Goal: Information Seeking & Learning: Check status

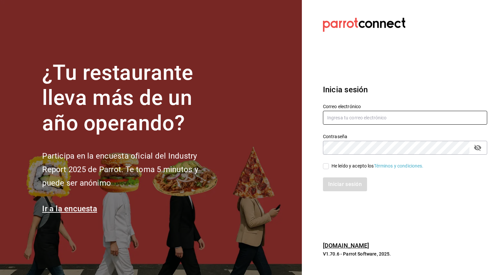
click at [376, 119] on input "text" at bounding box center [405, 118] width 164 height 14
click at [376, 119] on input "ayartecruz10" at bounding box center [405, 118] width 164 height 14
click at [372, 116] on div "Correo electrónico [EMAIL_ADDRESS][DOMAIN_NAME] Contraseña Contraseña He leído …" at bounding box center [401, 144] width 172 height 96
click at [372, 116] on input "[EMAIL_ADDRESS][DOMAIN_NAME]" at bounding box center [405, 118] width 164 height 14
type input "[EMAIL_ADDRESS][DOMAIN_NAME]"
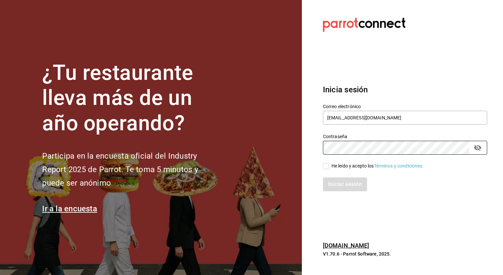
click at [325, 165] on input "He leído y acepto los Términos y condiciones." at bounding box center [326, 166] width 6 height 6
checkbox input "true"
click at [333, 189] on button "Iniciar sesión" at bounding box center [345, 184] width 45 height 14
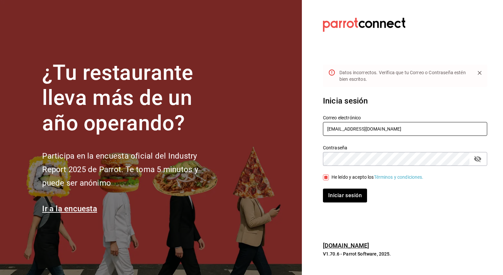
click at [366, 131] on input "[EMAIL_ADDRESS][DOMAIN_NAME]" at bounding box center [405, 129] width 164 height 14
type input "[EMAIL_ADDRESS][DOMAIN_NAME]"
click at [340, 189] on button "Iniciar sesión" at bounding box center [345, 195] width 45 height 14
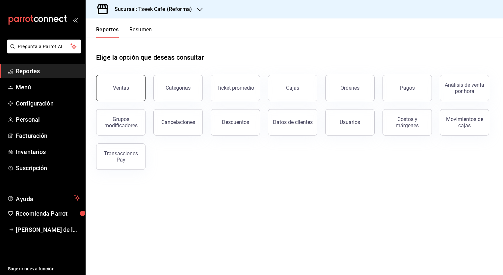
click at [132, 82] on button "Ventas" at bounding box center [120, 88] width 49 height 26
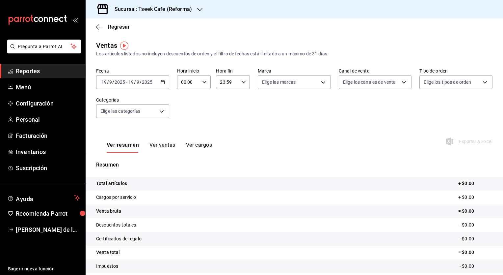
click at [134, 82] on input "19" at bounding box center [131, 81] width 6 height 5
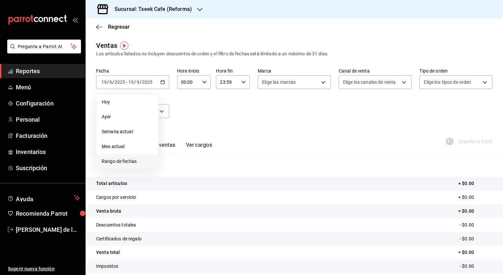
click at [133, 160] on span "Rango de fechas" at bounding box center [127, 161] width 51 height 7
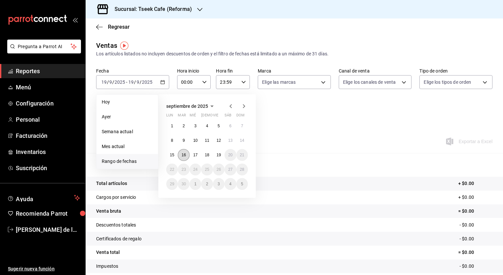
click at [182, 156] on abbr "16" at bounding box center [183, 155] width 4 height 5
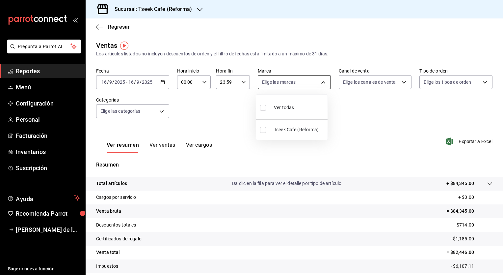
click at [280, 83] on body "Pregunta a Parrot AI Reportes Menú Configuración Personal Facturación Inventari…" at bounding box center [251, 137] width 503 height 275
click at [270, 105] on div "Ver todas" at bounding box center [277, 107] width 34 height 14
type input "007138e5-69dd-4443-9d50-6c2aa0b03d3e"
checkbox input "true"
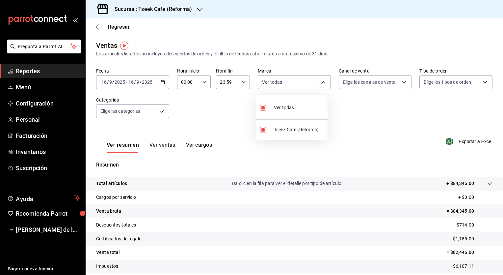
click at [387, 84] on div at bounding box center [251, 137] width 503 height 275
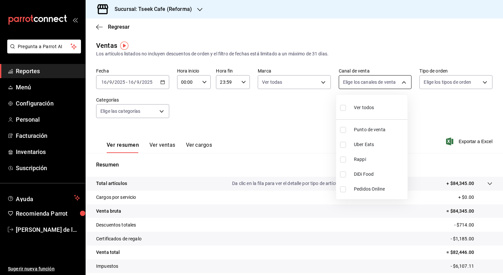
click at [400, 79] on body "Pregunta a Parrot AI Reportes Menú Configuración Personal Facturación Inventari…" at bounding box center [251, 137] width 503 height 275
click at [400, 79] on div at bounding box center [251, 137] width 503 height 275
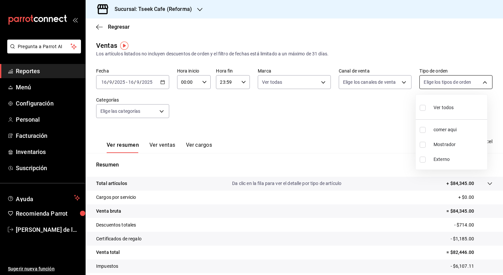
click at [452, 81] on body "Pregunta a Parrot AI Reportes Menú Configuración Personal Facturación Inventari…" at bounding box center [251, 137] width 503 height 275
click at [424, 107] on input "checkbox" at bounding box center [423, 108] width 6 height 6
checkbox input "true"
type input "ba900825-bb62-48ae-bb30-aa6399ce1350,e19d6709-9751-4f9c-8761-4aaaddb425ff,EXTER…"
checkbox input "true"
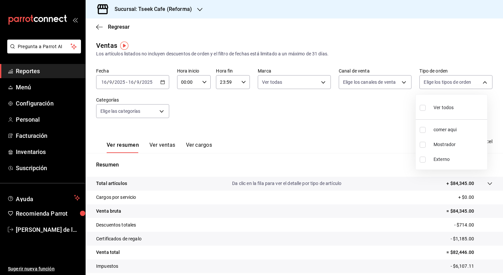
checkbox input "true"
click at [361, 78] on div at bounding box center [251, 137] width 503 height 275
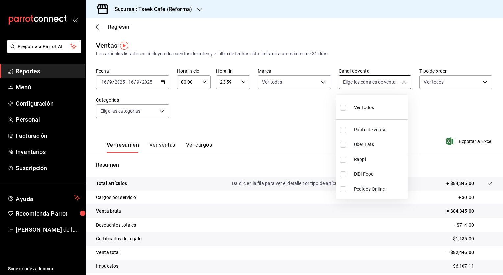
click at [365, 80] on body "Pregunta a Parrot AI Reportes Menú Configuración Personal Facturación Inventari…" at bounding box center [251, 137] width 503 height 275
click at [339, 108] on li "Ver todos" at bounding box center [371, 106] width 71 height 19
type input "PARROT,UBER_EATS,RAPPI,DIDI_FOOD,ONLINE"
checkbox input "true"
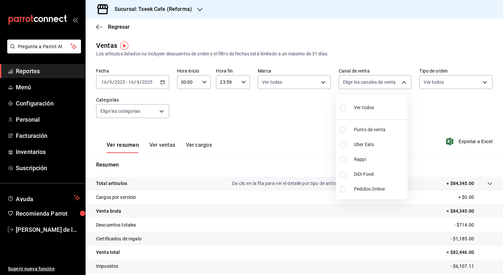
checkbox input "true"
click at [140, 108] on div at bounding box center [251, 137] width 503 height 275
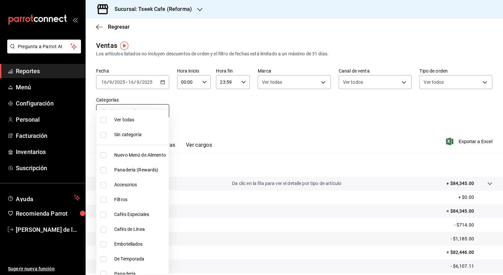
click at [163, 111] on body "Pregunta a Parrot AI Reportes Menú Configuración Personal Facturación Inventari…" at bounding box center [251, 137] width 503 height 275
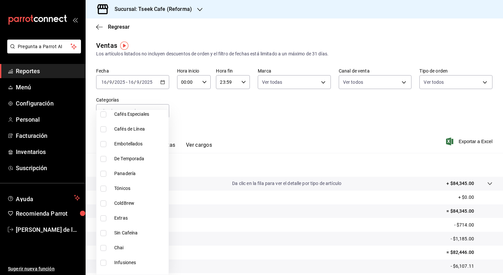
scroll to position [101, 0]
click at [140, 154] on span "De Temporada" at bounding box center [140, 157] width 52 height 7
type input "e74a70d5-e3a7-4c3d-8f51-0899aae63ade"
checkbox input "true"
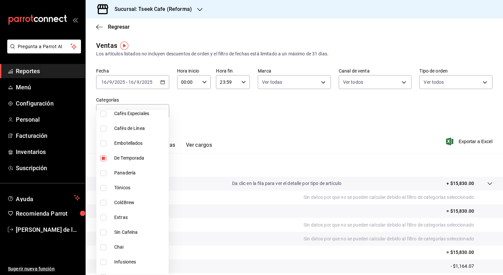
click at [242, 139] on div at bounding box center [251, 137] width 503 height 275
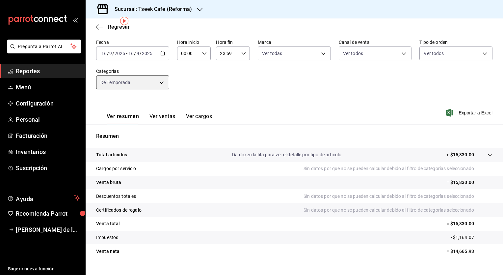
scroll to position [41, 0]
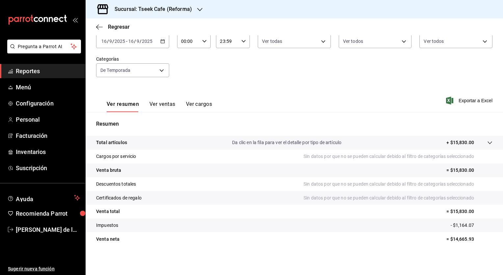
click at [165, 103] on button "Ver ventas" at bounding box center [163, 106] width 26 height 11
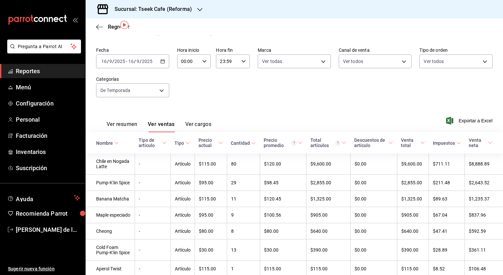
scroll to position [20, 0]
click at [249, 143] on span "Cantidad" at bounding box center [243, 143] width 25 height 5
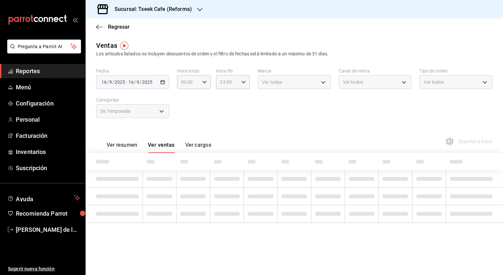
scroll to position [0, 0]
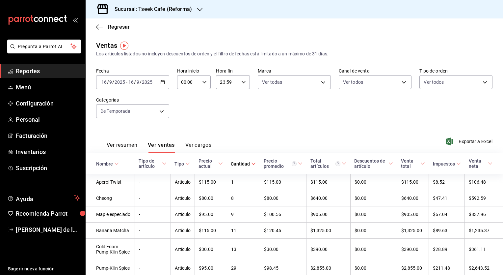
click at [248, 165] on div "Cantidad" at bounding box center [240, 163] width 19 height 5
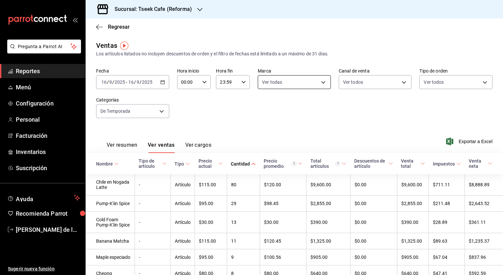
click at [314, 84] on body "Pregunta a Parrot AI Reportes Menú Configuración Personal Facturación Inventari…" at bounding box center [251, 137] width 503 height 275
click at [314, 84] on div at bounding box center [251, 137] width 503 height 275
click at [177, 11] on h3 "Sucursal: Tseek Cafe (Reforma)" at bounding box center [150, 9] width 83 height 8
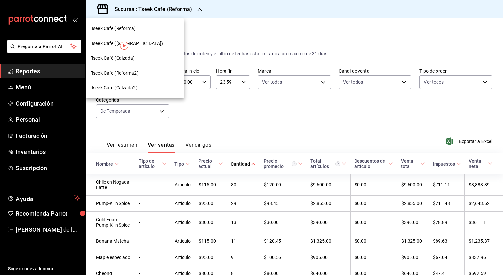
click at [162, 30] on div "Tseek Cafe (Reforma)" at bounding box center [135, 28] width 88 height 7
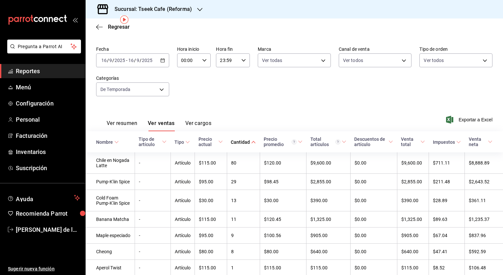
scroll to position [22, 0]
click at [265, 63] on body "Pregunta a Parrot AI Reportes Menú Configuración Personal Facturación Inventari…" at bounding box center [251, 137] width 503 height 275
click at [267, 88] on label at bounding box center [264, 86] width 9 height 10
click at [266, 88] on input "checkbox" at bounding box center [263, 86] width 6 height 6
checkbox input "true"
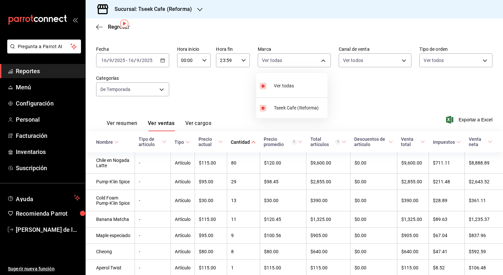
type input "007138e5-69dd-4443-9d50-6c2aa0b03d3e"
checkbox input "true"
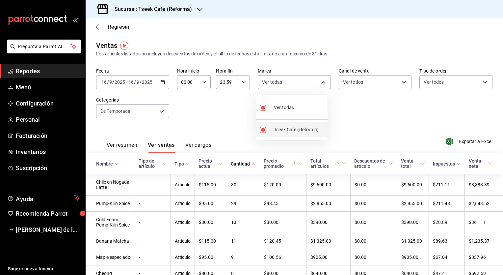
click at [270, 134] on li "Tseek Cafe (Reforma)" at bounding box center [291, 129] width 71 height 15
checkbox input "false"
click at [270, 134] on li "Tseek Cafe (Reforma)" at bounding box center [291, 129] width 71 height 15
type input "007138e5-69dd-4443-9d50-6c2aa0b03d3e"
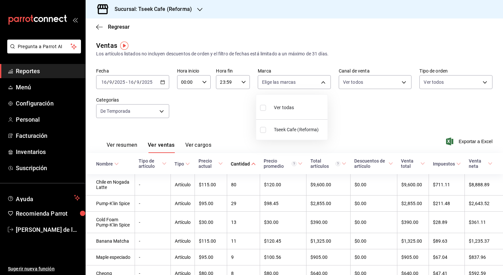
checkbox input "true"
click at [375, 114] on div at bounding box center [251, 137] width 503 height 275
click at [132, 2] on div "Sucursal: Tseek Cafe (Reforma)" at bounding box center [148, 9] width 114 height 18
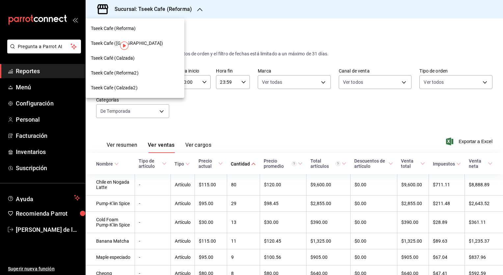
click at [142, 48] on div "Tseek Cafe (Zaragoza)" at bounding box center [135, 43] width 99 height 15
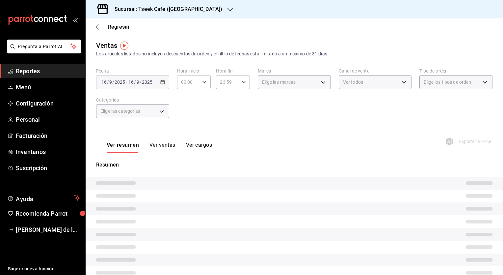
type input "PARROT,UBER_EATS,RAPPI,DIDI_FOOD,ONLINE"
click at [126, 76] on div "2025-09-16 16 / 9 / 2025 - 2025-09-16 16 / 9 / 2025" at bounding box center [132, 82] width 73 height 14
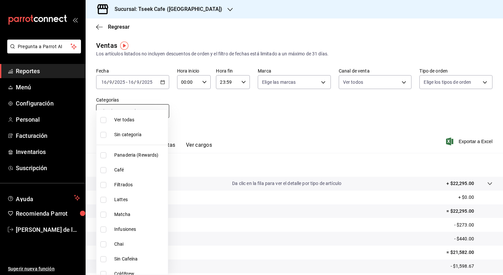
click at [148, 106] on body "Pregunta a Parrot AI Reportes Menú Configuración Personal Facturación Inventari…" at bounding box center [251, 137] width 503 height 275
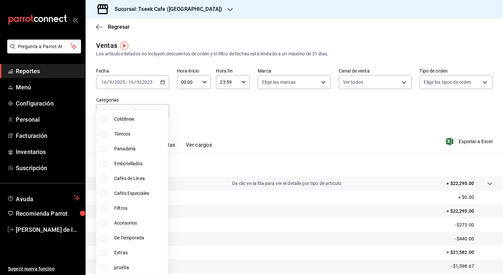
scroll to position [154, 0]
click at [145, 237] on span "De Temporada" at bounding box center [139, 238] width 51 height 7
type input "7712d0c1-418e-4c94-a653-8d1726db2f18"
checkbox input "true"
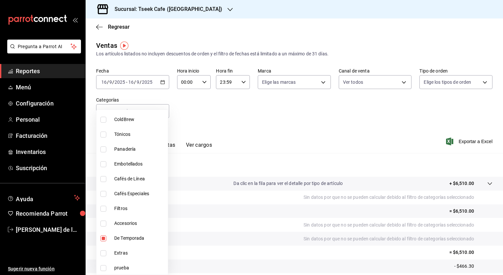
click at [173, 144] on div at bounding box center [251, 137] width 503 height 275
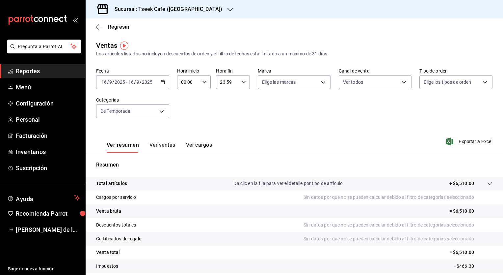
click at [173, 144] on button "Ver ventas" at bounding box center [163, 147] width 26 height 11
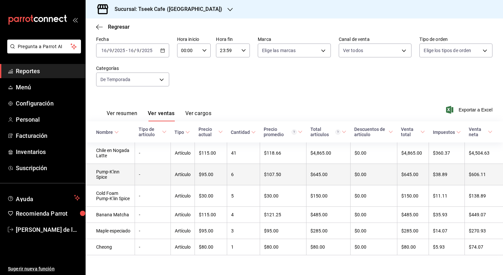
scroll to position [41, 0]
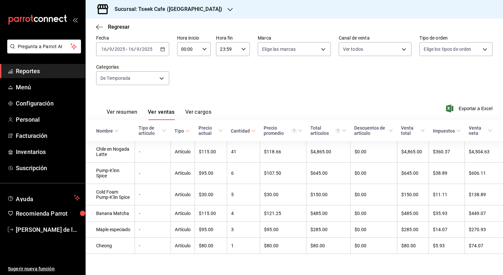
click at [184, 10] on h3 "Sucursal: Tseek Cafe (Zaragoza)" at bounding box center [165, 9] width 113 height 8
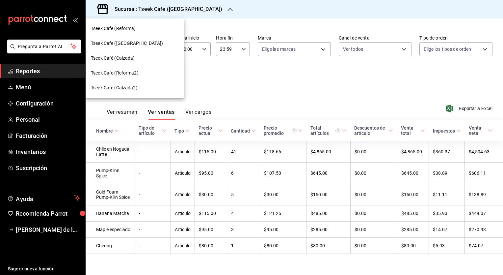
click at [150, 59] on div "Tseek Café (Calzada)" at bounding box center [135, 58] width 88 height 7
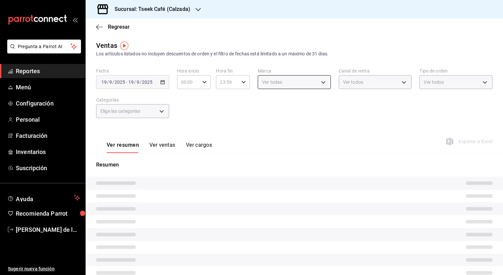
type input "PARROT,UBER_EATS,RAPPI,DIDI_FOOD,ONLINE"
click at [141, 113] on span "Elige las categorías" at bounding box center [120, 111] width 40 height 7
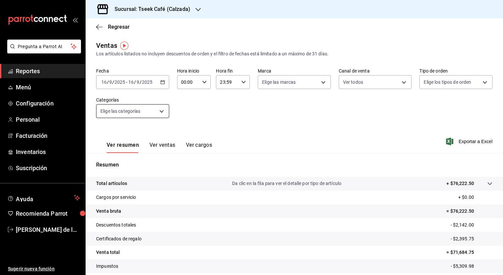
click at [141, 113] on body "Pregunta a Parrot AI Reportes Menú Configuración Personal Facturación Inventari…" at bounding box center [251, 137] width 503 height 275
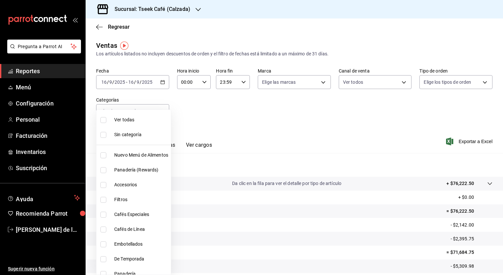
click at [111, 254] on li "De Temporada" at bounding box center [134, 258] width 74 height 15
type input "bdf14219-d975-4703-a7b1-bcc885befe14"
checkbox input "true"
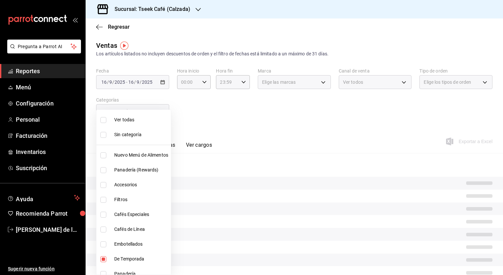
click at [240, 121] on div at bounding box center [251, 137] width 503 height 275
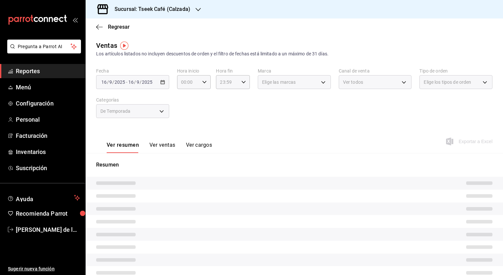
click at [162, 155] on div "Resumen" at bounding box center [295, 226] width 418 height 147
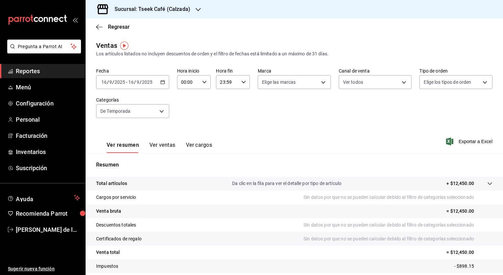
click at [152, 144] on button "Ver ventas" at bounding box center [163, 147] width 26 height 11
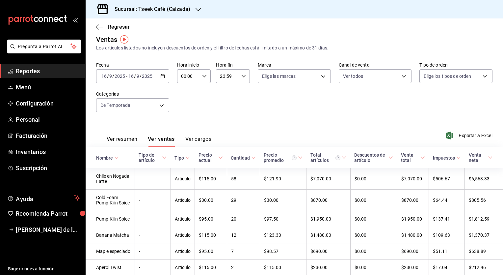
scroll to position [51, 0]
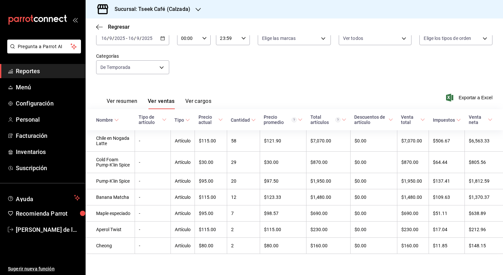
click at [206, 98] on button "Ver cargos" at bounding box center [198, 103] width 26 height 11
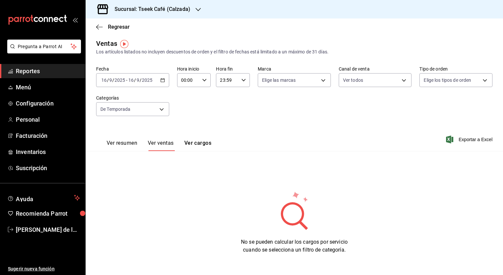
scroll to position [1, 0]
click at [114, 140] on button "Ver resumen" at bounding box center [122, 145] width 31 height 11
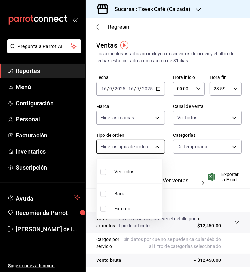
click at [144, 149] on body "Pregunta a Parrot AI Reportes Menú Configuración Personal Facturación Inventari…" at bounding box center [125, 136] width 250 height 272
drag, startPoint x: 177, startPoint y: 151, endPoint x: 202, endPoint y: 167, distance: 29.9
click at [202, 167] on div at bounding box center [125, 136] width 250 height 272
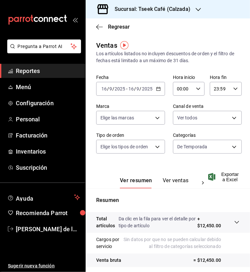
click at [178, 176] on div "Ver resumen Ver ventas Ver cargos" at bounding box center [152, 179] width 113 height 19
click at [179, 179] on button "Ver ventas" at bounding box center [176, 183] width 26 height 11
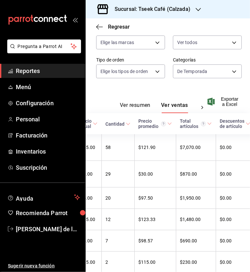
scroll to position [0, 112]
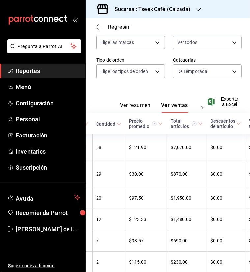
click at [158, 124] on icon at bounding box center [160, 124] width 5 height 5
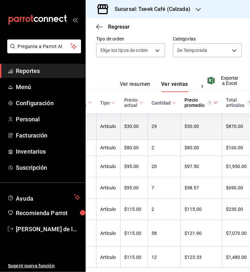
scroll to position [0, 0]
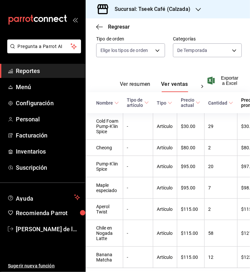
click at [137, 87] on button "Ver resumen" at bounding box center [135, 86] width 31 height 11
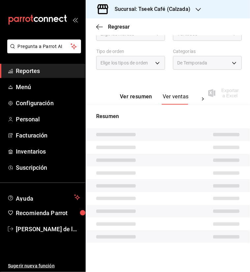
scroll to position [84, 0]
click at [137, 87] on div "Ver resumen Ver ventas Ver cargos" at bounding box center [152, 95] width 113 height 19
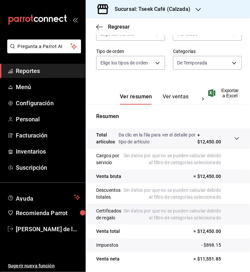
drag, startPoint x: 137, startPoint y: 87, endPoint x: 111, endPoint y: 91, distance: 27.0
click at [111, 91] on div "Ver resumen Ver ventas Ver cargos" at bounding box center [152, 95] width 113 height 19
drag, startPoint x: 178, startPoint y: 92, endPoint x: 177, endPoint y: 96, distance: 3.9
click at [177, 96] on div "Ver resumen Ver ventas Ver cargos" at bounding box center [152, 95] width 113 height 19
click at [177, 96] on button "Ver ventas" at bounding box center [176, 99] width 26 height 11
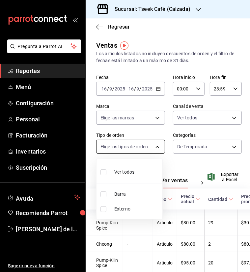
click at [136, 151] on body "Pregunta a Parrot AI Reportes Menú Configuración Personal Facturación Inventari…" at bounding box center [125, 136] width 250 height 272
click at [133, 174] on span "Ver todos" at bounding box center [124, 172] width 20 height 7
type input "fec91656-0003-4381-b53b-6d9bebdad67a,EXTERNAL"
checkbox input "true"
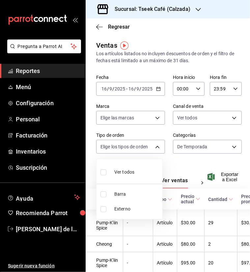
checkbox input "true"
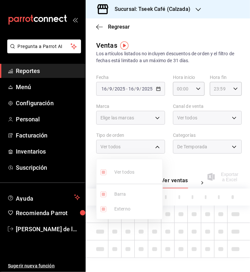
click at [181, 150] on div at bounding box center [125, 136] width 250 height 272
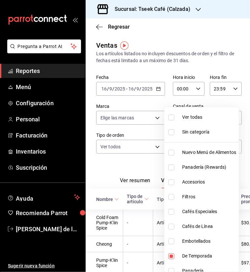
click at [181, 150] on body "Pregunta a Parrot AI Reportes Menú Configuración Personal Facturación Inventari…" at bounding box center [125, 136] width 250 height 272
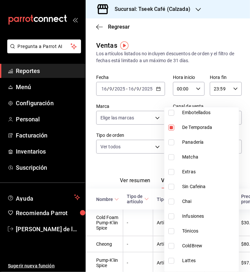
scroll to position [154, 0]
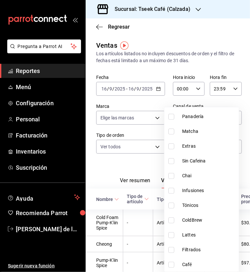
click at [177, 236] on label at bounding box center [172, 236] width 9 height 6
click at [174, 236] on input "checkbox" at bounding box center [171, 236] width 6 height 6
checkbox input "false"
type input "bdf14219-d975-4703-a7b1-bcc885befe14"
click at [228, 61] on div at bounding box center [125, 136] width 250 height 272
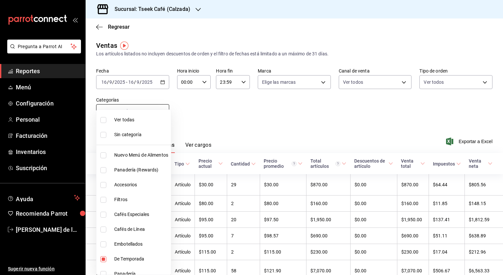
click at [161, 117] on body "Pregunta a Parrot AI Reportes Menú Configuración Personal Facturación Inventari…" at bounding box center [251, 137] width 503 height 275
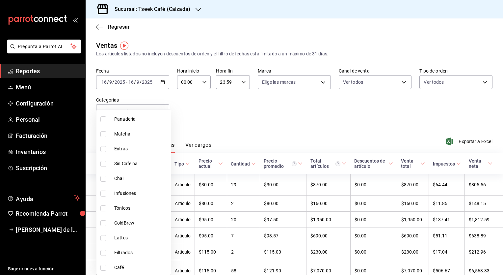
scroll to position [154, 0]
click at [103, 239] on input "checkbox" at bounding box center [103, 238] width 6 height 6
checkbox input "true"
type input "bdf14219-d975-4703-a7b1-bcc885befe14,691e8c47-2502-45f1-abb7-1ad4cffbe22e"
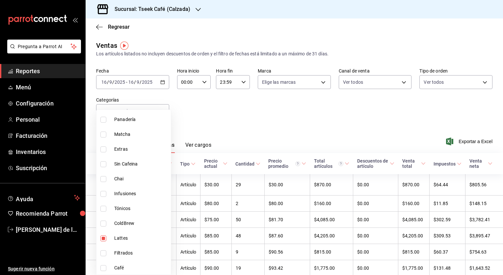
click at [213, 126] on div at bounding box center [251, 137] width 503 height 275
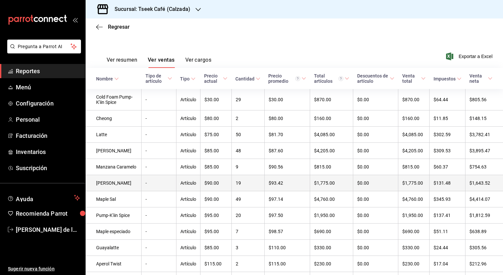
scroll to position [82, 0]
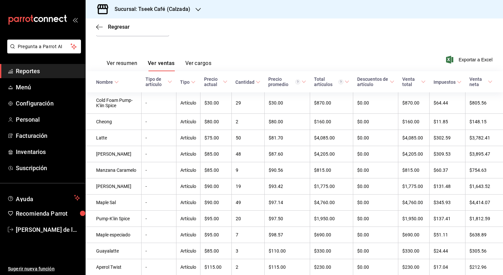
click at [167, 11] on h3 "Sucursal: Tseek Café (Calzada)" at bounding box center [149, 9] width 81 height 8
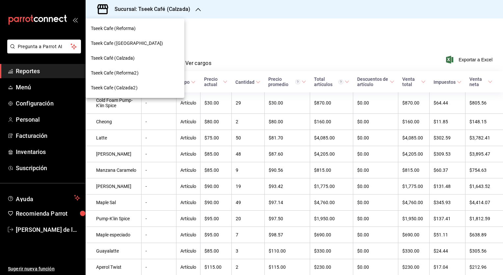
click at [147, 34] on div "Tseek Cafe (Reforma)" at bounding box center [135, 28] width 99 height 15
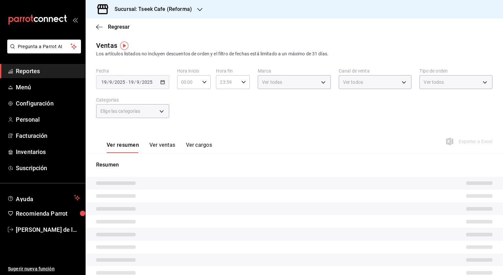
type input "PARROT,UBER_EATS,RAPPI,DIDI_FOOD,ONLINE"
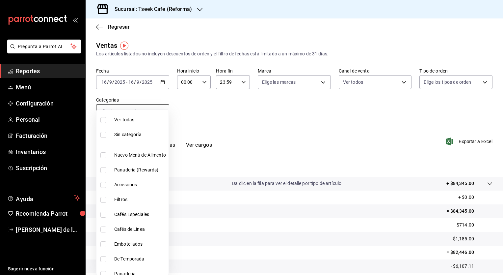
click at [129, 106] on body "Pregunta a Parrot AI Reportes Menú Configuración Personal Facturación Inventari…" at bounding box center [251, 137] width 503 height 275
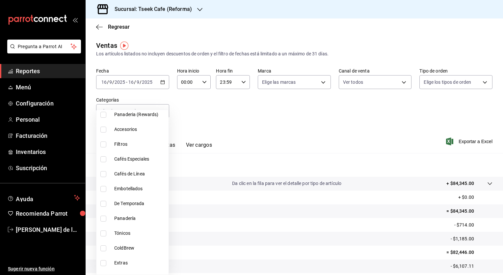
scroll to position [56, 0]
click at [103, 205] on input "checkbox" at bounding box center [103, 203] width 6 height 6
checkbox input "true"
type input "e74a70d5-e3a7-4c3d-8f51-0899aae63ade"
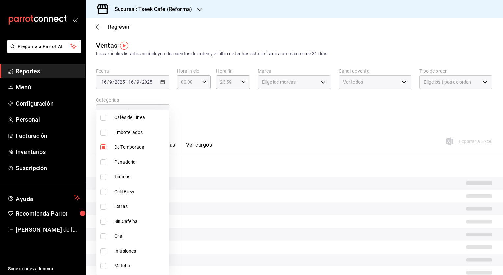
scroll to position [154, 0]
click at [101, 235] on input "checkbox" at bounding box center [103, 238] width 6 height 6
checkbox input "true"
type input "e74a70d5-e3a7-4c3d-8f51-0899aae63ade,ea14fb1d-3056-47b9-836a-70a3d1736e67"
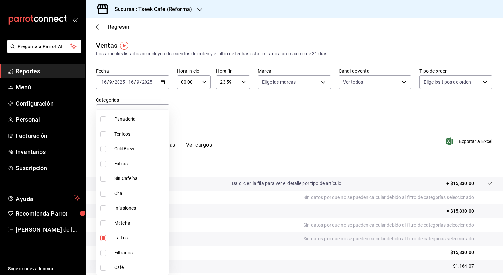
click at [309, 154] on div at bounding box center [251, 137] width 503 height 275
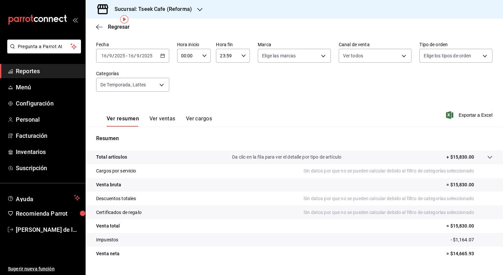
scroll to position [26, 0]
drag, startPoint x: 309, startPoint y: 154, endPoint x: 159, endPoint y: 111, distance: 155.2
click at [159, 111] on div "Ventas Los artículos listados no incluyen descuentos de orden y el filtro de fe…" at bounding box center [295, 146] width 418 height 265
drag, startPoint x: 159, startPoint y: 111, endPoint x: 157, endPoint y: 121, distance: 9.5
click at [157, 121] on button "Ver ventas" at bounding box center [163, 120] width 26 height 11
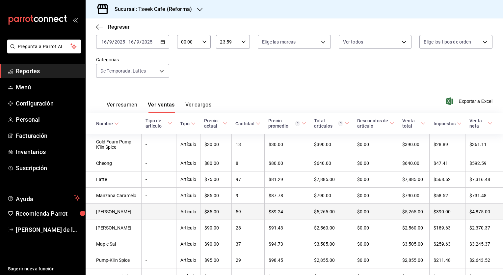
scroll to position [40, 0]
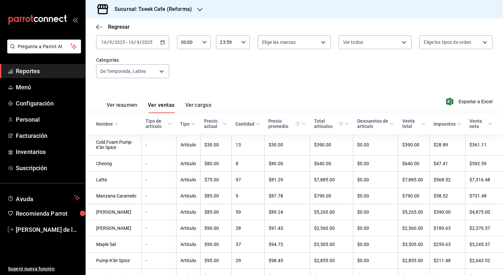
click at [175, 13] on h3 "Sucursal: Tseek Cafe (Reforma)" at bounding box center [150, 9] width 83 height 8
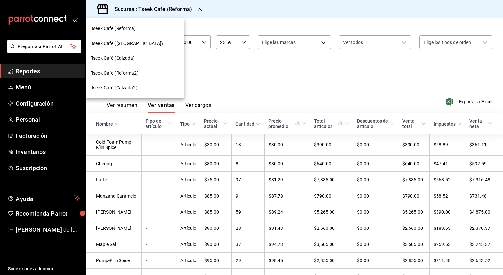
click at [147, 42] on div "Tseek Cafe (Zaragoza)" at bounding box center [135, 43] width 88 height 7
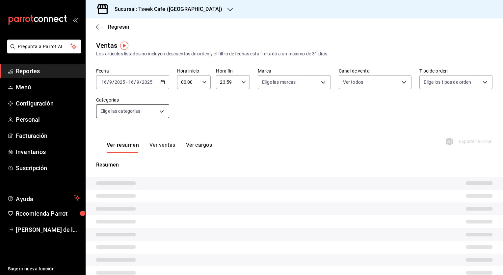
type input "PARROT,UBER_EATS,RAPPI,DIDI_FOOD,ONLINE"
click at [133, 108] on span "Elige las categorías" at bounding box center [120, 111] width 40 height 7
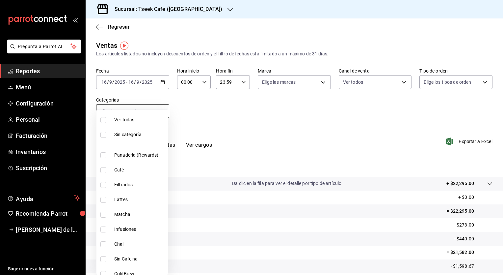
click at [164, 110] on body "Pregunta a Parrot AI Reportes Menú Configuración Personal Facturación Inventari…" at bounding box center [251, 137] width 503 height 275
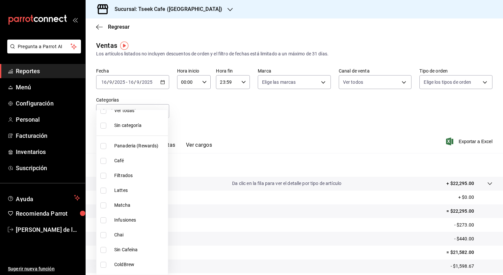
click at [101, 190] on input "checkbox" at bounding box center [103, 190] width 6 height 6
checkbox input "true"
type input "018112cc-c7d7-4d12-a18f-4ab135871280"
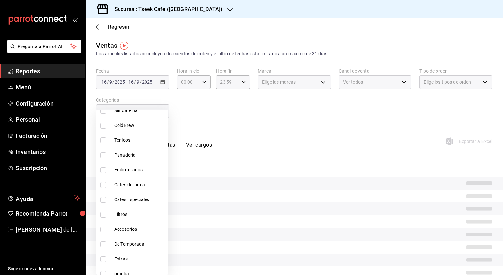
scroll to position [154, 0]
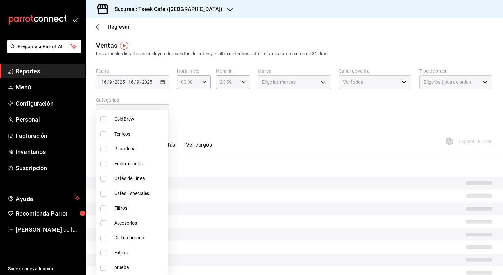
click at [102, 236] on input "checkbox" at bounding box center [103, 238] width 6 height 6
checkbox input "true"
type input "018112cc-c7d7-4d12-a18f-4ab135871280,7712d0c1-418e-4c94-a653-8d1726db2f18"
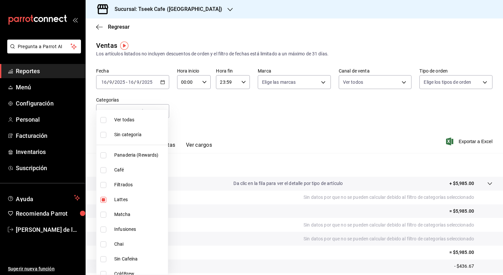
click at [212, 104] on div at bounding box center [251, 137] width 503 height 275
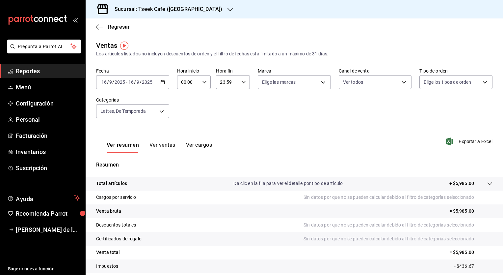
click at [158, 148] on button "Ver ventas" at bounding box center [163, 147] width 26 height 11
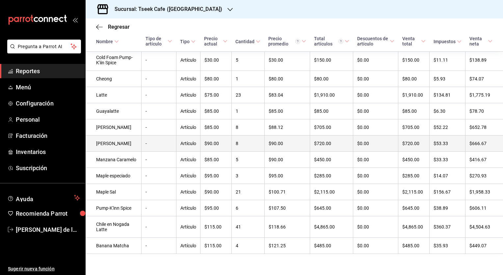
scroll to position [159, 0]
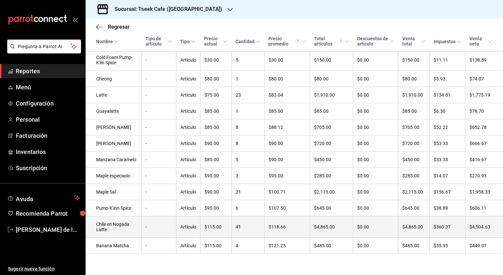
click at [118, 228] on td "Chile en Nogada Latte" at bounding box center [114, 226] width 56 height 21
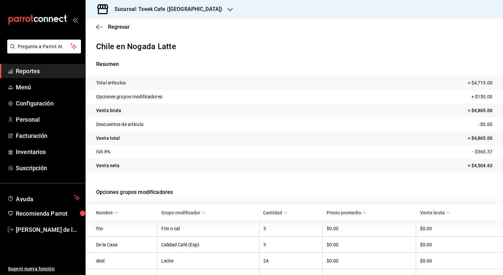
click at [60, 68] on span "Reportes" at bounding box center [48, 71] width 64 height 9
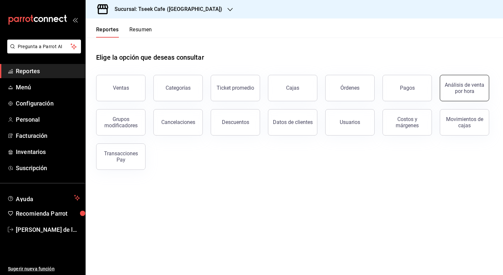
click at [462, 99] on button "Análisis de venta por hora" at bounding box center [464, 88] width 49 height 26
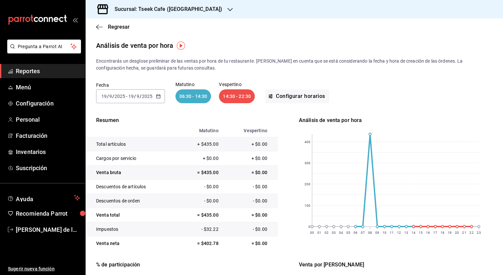
click at [140, 96] on span "/" at bounding box center [141, 96] width 2 height 5
click at [128, 185] on li "Rango de fechas" at bounding box center [128, 190] width 62 height 15
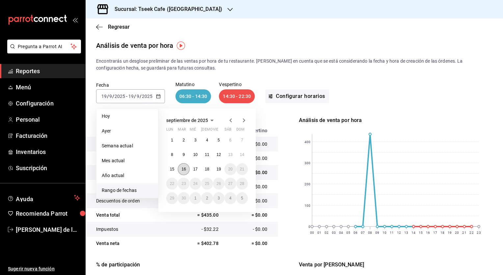
click at [184, 168] on abbr "16" at bounding box center [183, 169] width 4 height 5
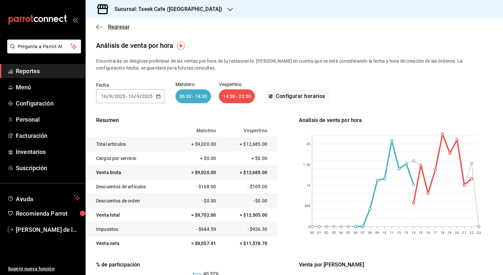
click at [97, 26] on icon "button" at bounding box center [99, 27] width 7 height 6
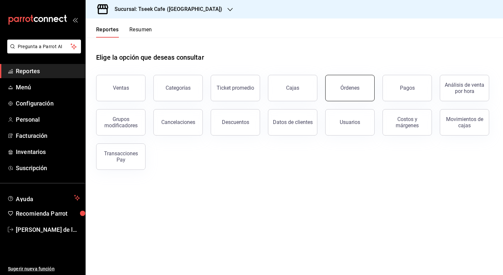
click at [362, 77] on button "Órdenes" at bounding box center [349, 88] width 49 height 26
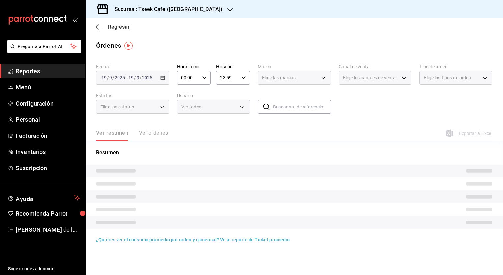
click at [97, 24] on icon "button" at bounding box center [99, 27] width 7 height 6
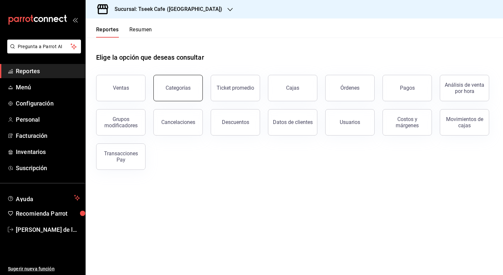
click at [175, 80] on button "Categorías" at bounding box center [177, 88] width 49 height 26
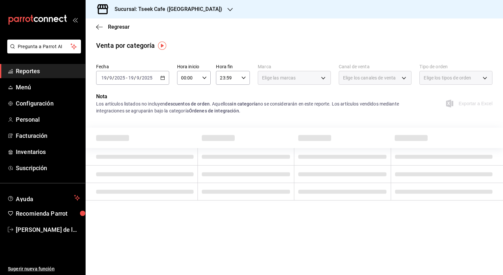
click at [151, 79] on input "2025" at bounding box center [147, 77] width 11 height 5
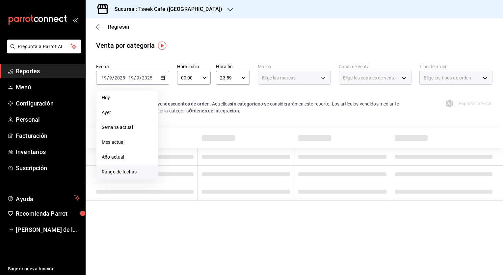
click at [123, 174] on span "Rango de fechas" at bounding box center [127, 171] width 51 height 7
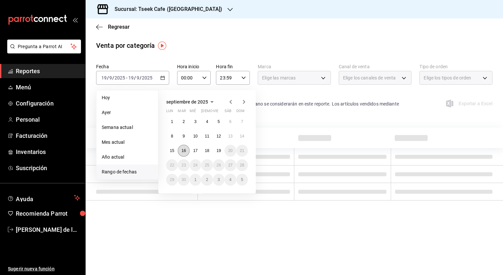
click at [183, 149] on abbr "16" at bounding box center [183, 150] width 4 height 5
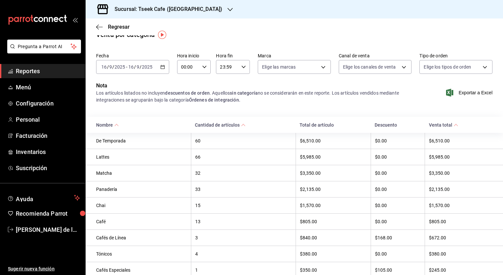
scroll to position [11, 0]
click at [144, 142] on div "De Temporada" at bounding box center [141, 140] width 91 height 5
drag, startPoint x: 109, startPoint y: 142, endPoint x: 303, endPoint y: 144, distance: 194.4
click at [303, 144] on tr "De Temporada 60 $6,510.00 $0.00 $6,510.00" at bounding box center [295, 141] width 418 height 16
click at [303, 144] on th "$6,510.00" at bounding box center [333, 141] width 75 height 16
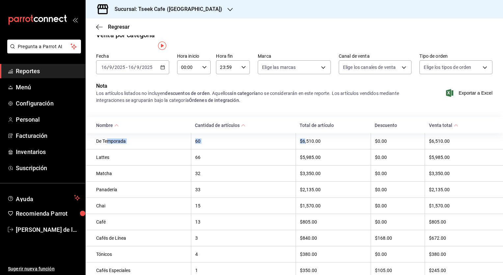
scroll to position [0, 0]
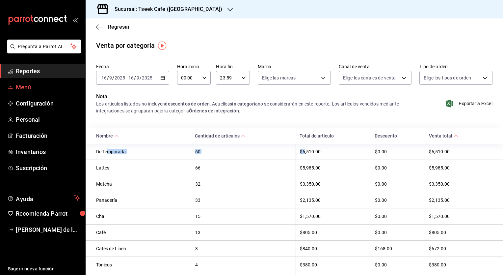
click at [34, 86] on span "Menú" at bounding box center [48, 87] width 64 height 9
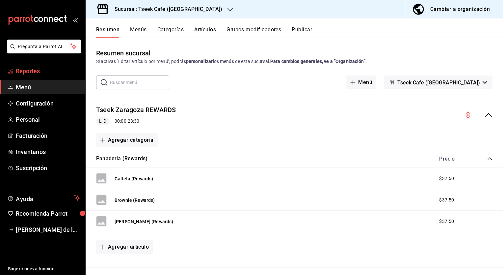
click at [32, 69] on span "Reportes" at bounding box center [48, 71] width 64 height 9
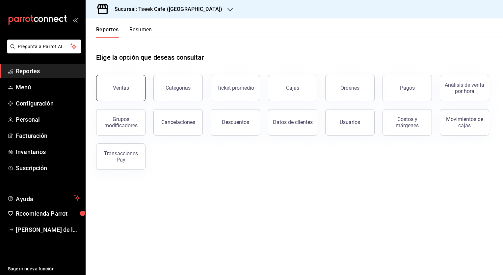
click at [126, 85] on div "Ventas" at bounding box center [121, 88] width 16 height 6
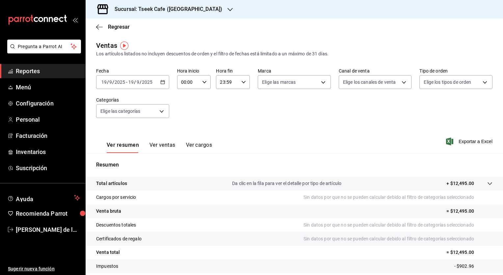
click at [126, 82] on span "-" at bounding box center [126, 81] width 1 height 5
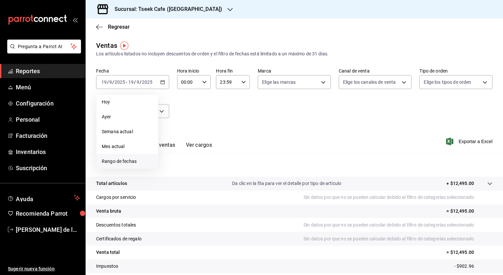
click at [116, 157] on li "Rango de fechas" at bounding box center [128, 161] width 62 height 15
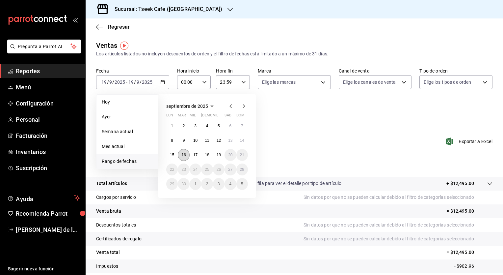
click at [184, 152] on button "16" at bounding box center [184, 155] width 12 height 12
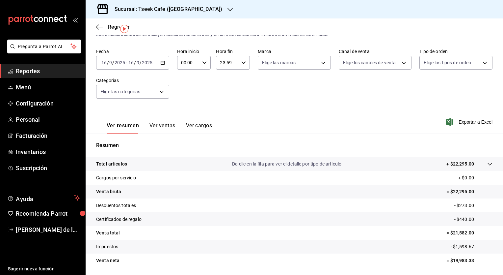
scroll to position [20, 0]
drag, startPoint x: 159, startPoint y: 121, endPoint x: 156, endPoint y: 126, distance: 6.5
click at [156, 126] on div "Ver resumen Ver ventas Ver cargos" at bounding box center [154, 123] width 116 height 19
click at [156, 126] on button "Ver ventas" at bounding box center [163, 127] width 26 height 11
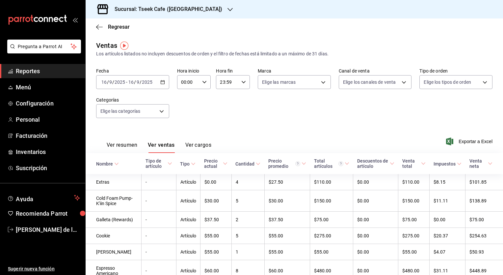
click at [181, 9] on h3 "Sucursal: Tseek Cafe (Zaragoza)" at bounding box center [165, 9] width 113 height 8
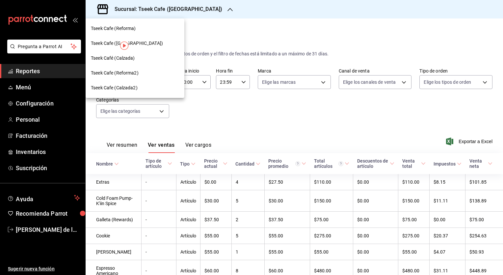
click at [283, 139] on div at bounding box center [251, 137] width 503 height 275
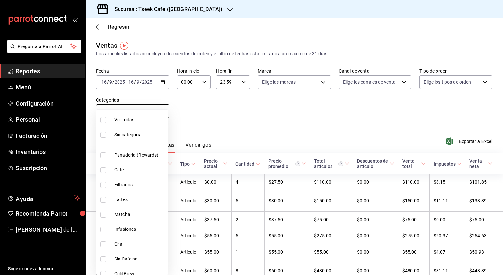
click at [142, 113] on body "Pregunta a Parrot AI Reportes Menú Configuración Personal Facturación Inventari…" at bounding box center [251, 137] width 503 height 275
click at [130, 119] on span "Ver todas" at bounding box center [139, 119] width 51 height 7
type input "b9a82144-a86e-4048-a5fa-1da795e899b7,5f3f2911-da0c-48de-8064-770c83c334db,369a7…"
checkbox input "true"
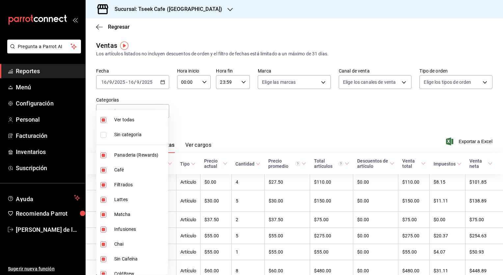
checkbox input "true"
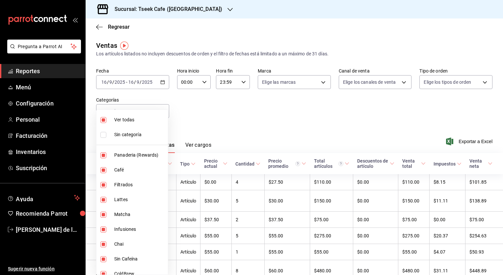
checkbox input "true"
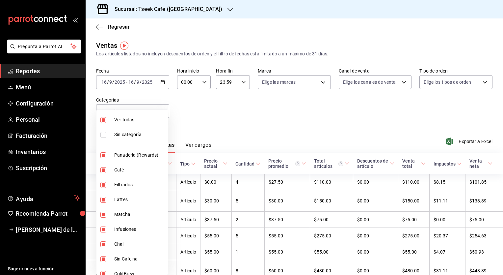
checkbox input "true"
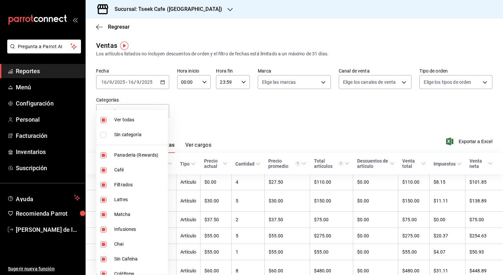
checkbox input "true"
click at [130, 119] on span "Ver todas" at bounding box center [139, 119] width 51 height 7
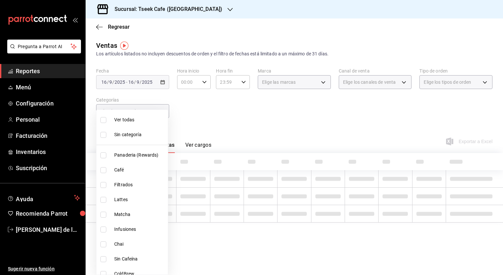
checkbox input "false"
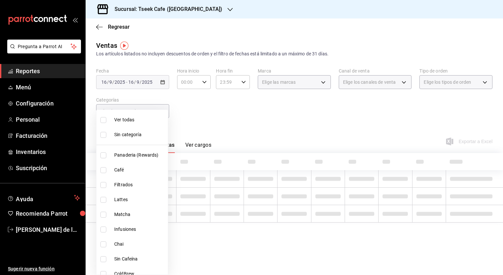
checkbox input "false"
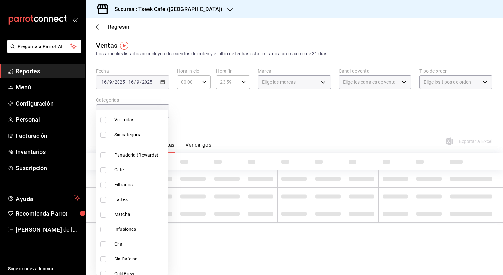
checkbox input "false"
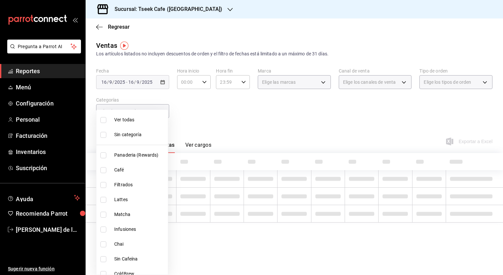
checkbox input "false"
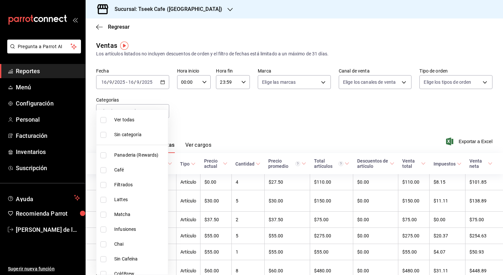
click at [147, 124] on li "Ver todas" at bounding box center [132, 119] width 71 height 15
type input "b9a82144-a86e-4048-a5fa-1da795e899b7,5f3f2911-da0c-48de-8064-770c83c334db,369a7…"
checkbox input "true"
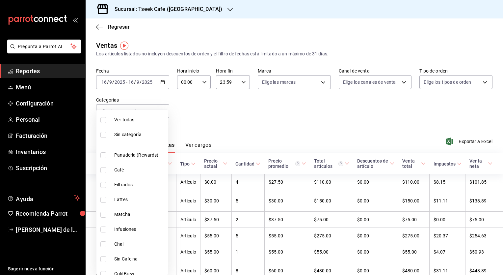
checkbox input "true"
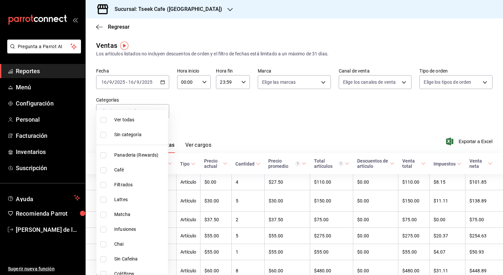
checkbox input "true"
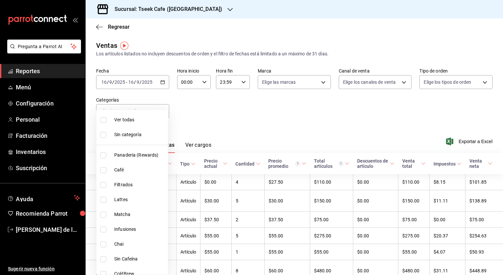
checkbox input "true"
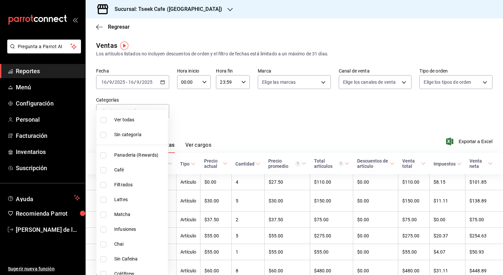
checkbox input "true"
click at [252, 116] on div at bounding box center [251, 137] width 503 height 275
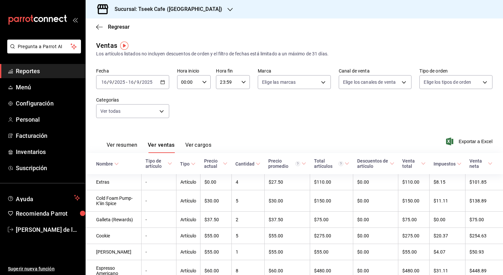
click at [179, 9] on h3 "Sucursal: Tseek Cafe (Zaragoza)" at bounding box center [165, 9] width 113 height 8
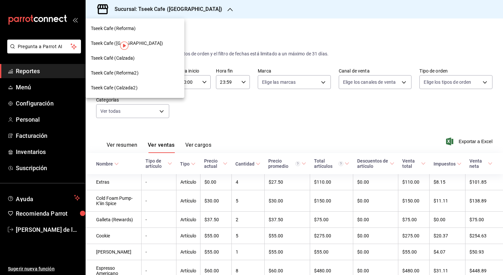
click at [160, 30] on div "Tseek Cafe (Reforma)" at bounding box center [135, 28] width 88 height 7
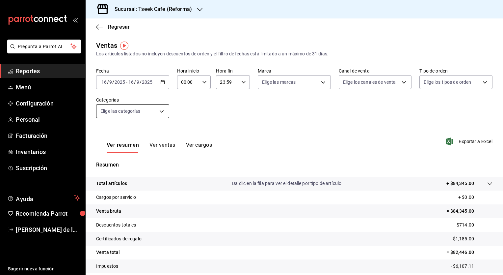
click at [150, 115] on body "Pregunta a Parrot AI Reportes Menú Configuración Personal Facturación Inventari…" at bounding box center [251, 137] width 503 height 275
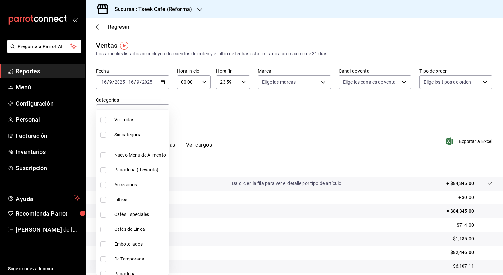
click at [109, 121] on label at bounding box center [104, 120] width 9 height 6
click at [106, 121] on input "checkbox" at bounding box center [103, 120] width 6 height 6
checkbox input "false"
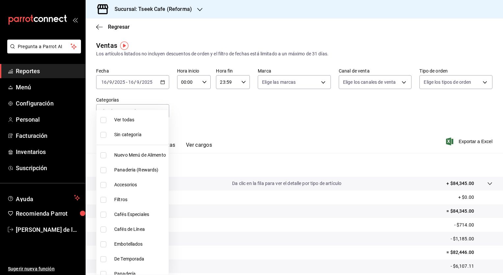
checkbox input "false"
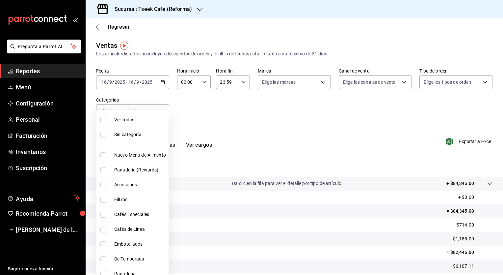
checkbox input "false"
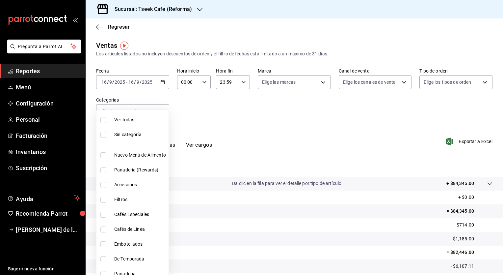
checkbox input "false"
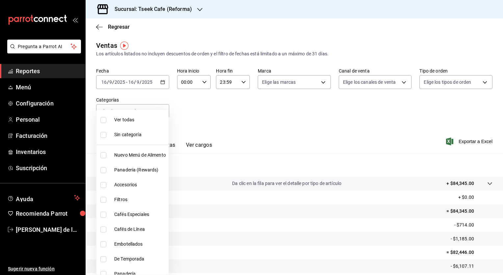
checkbox input "false"
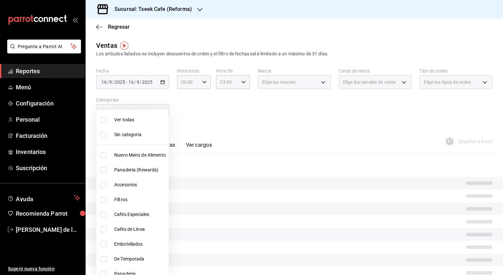
click at [100, 119] on input "checkbox" at bounding box center [103, 120] width 6 height 6
checkbox input "true"
type input "04b94b4b-0db1-4ab9-b9b7-ab8983db5d11,e4565ad0-72d6-4049-83e1-f9eabe53c9ab,d8780…"
checkbox input "true"
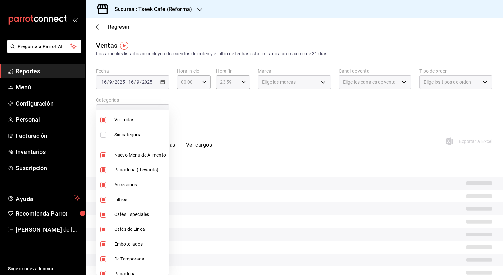
checkbox input "true"
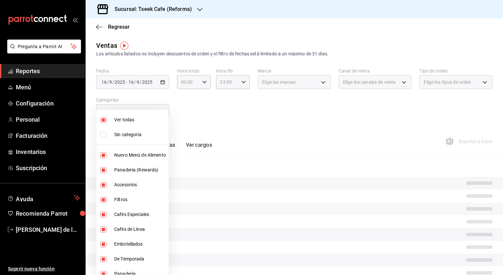
checkbox input "true"
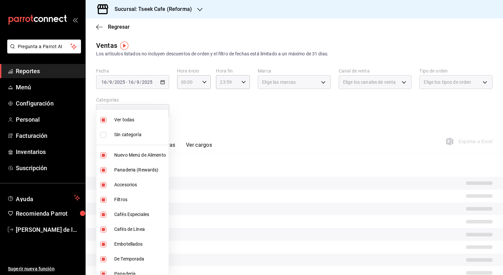
checkbox input "true"
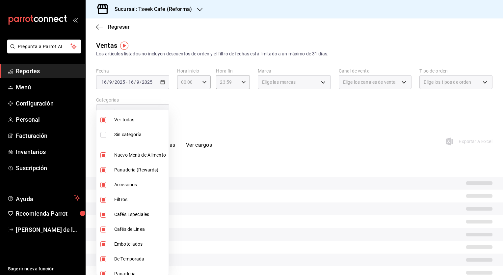
checkbox input "true"
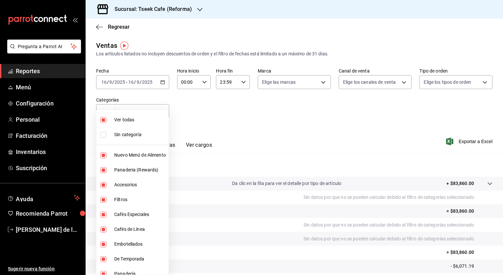
click at [236, 93] on div at bounding box center [251, 137] width 503 height 275
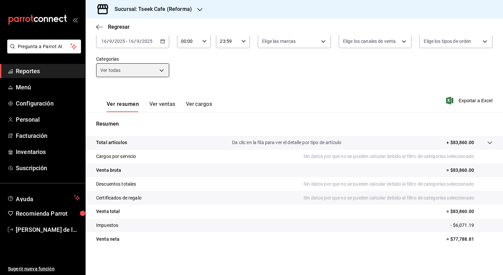
scroll to position [39, 0]
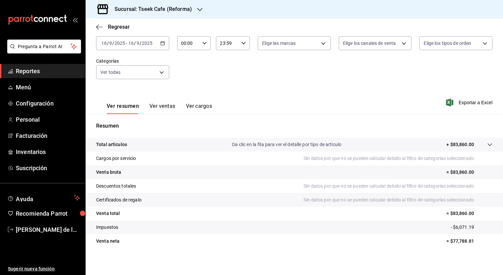
click at [173, 99] on div "Ver resumen Ver ventas Ver cargos" at bounding box center [154, 104] width 116 height 19
click at [165, 107] on button "Ver ventas" at bounding box center [163, 108] width 26 height 11
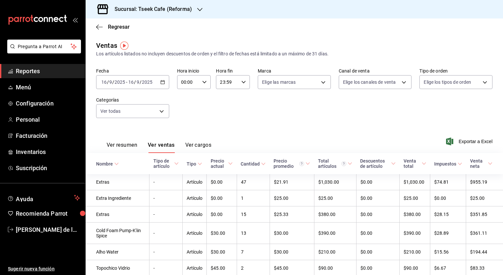
click at [134, 85] on div "2025-09-16 16 / 9 / 2025 - 2025-09-16 16 / 9 / 2025" at bounding box center [132, 82] width 73 height 14
click at [163, 9] on h3 "Sucursal: Tseek Cafe (Reforma)" at bounding box center [150, 9] width 83 height 8
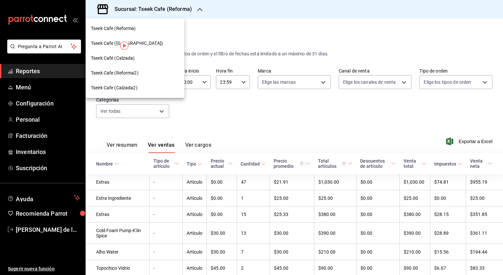
click at [155, 58] on div "Tseek Café (Calzada)" at bounding box center [135, 58] width 88 height 7
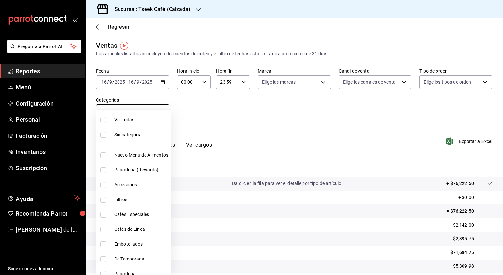
click at [115, 113] on body "Pregunta a Parrot AI Reportes Menú Configuración Personal Facturación Inventari…" at bounding box center [251, 137] width 503 height 275
click at [102, 119] on input "checkbox" at bounding box center [103, 120] width 6 height 6
checkbox input "true"
type input "e23fe89f-748d-402a-8ad0-1abd438b27ab,b700f245-0e76-4ede-b748-bb73a4dc10c3,8e562…"
checkbox input "true"
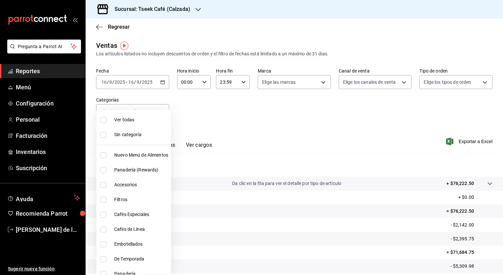
checkbox input "true"
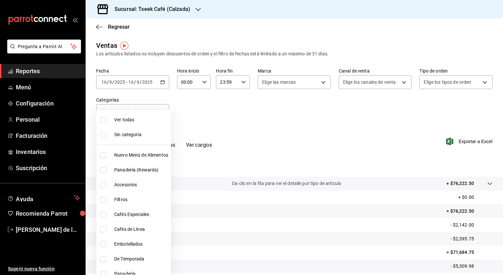
checkbox input "true"
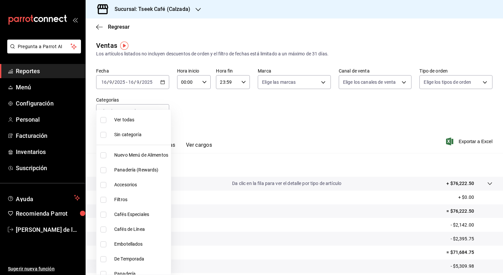
checkbox input "true"
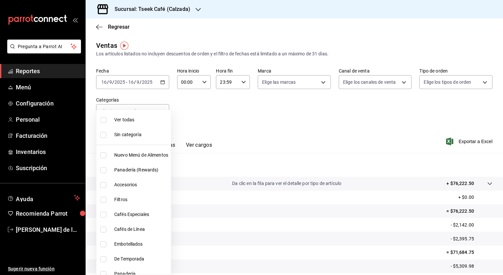
checkbox input "true"
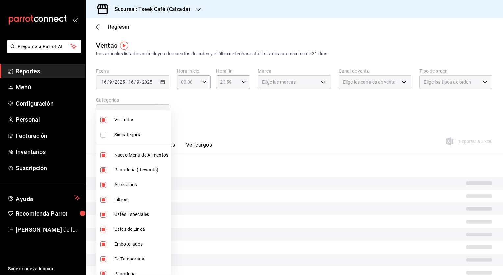
click at [233, 117] on div at bounding box center [251, 137] width 503 height 275
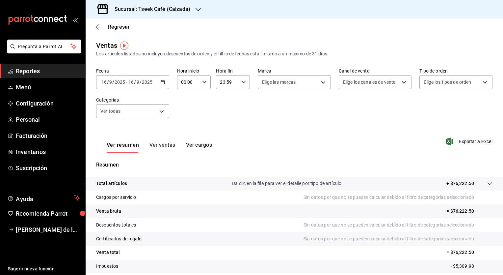
click at [156, 142] on button "Ver ventas" at bounding box center [163, 147] width 26 height 11
